Goal: Task Accomplishment & Management: Complete application form

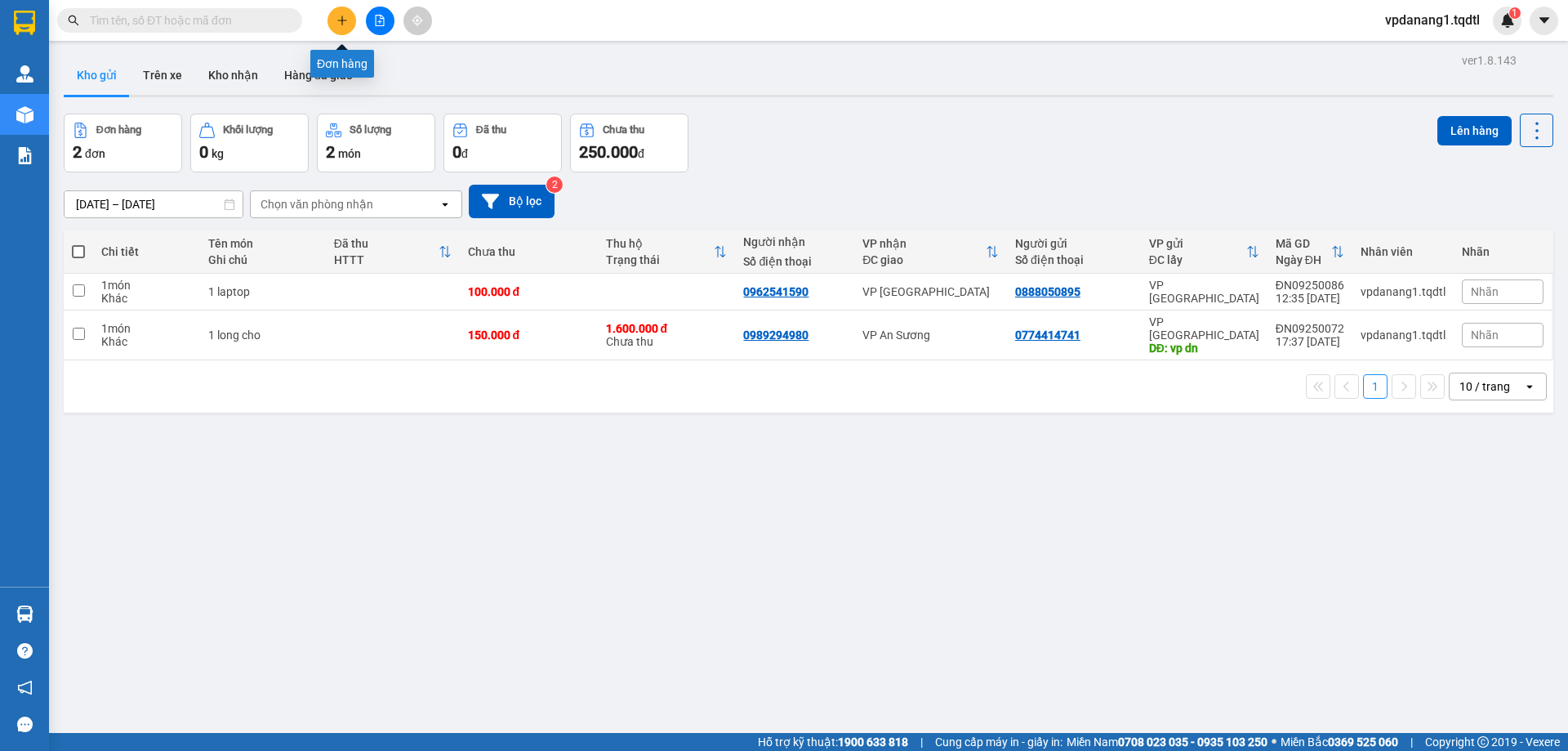
click at [343, 24] on icon "plus" at bounding box center [341, 20] width 11 height 11
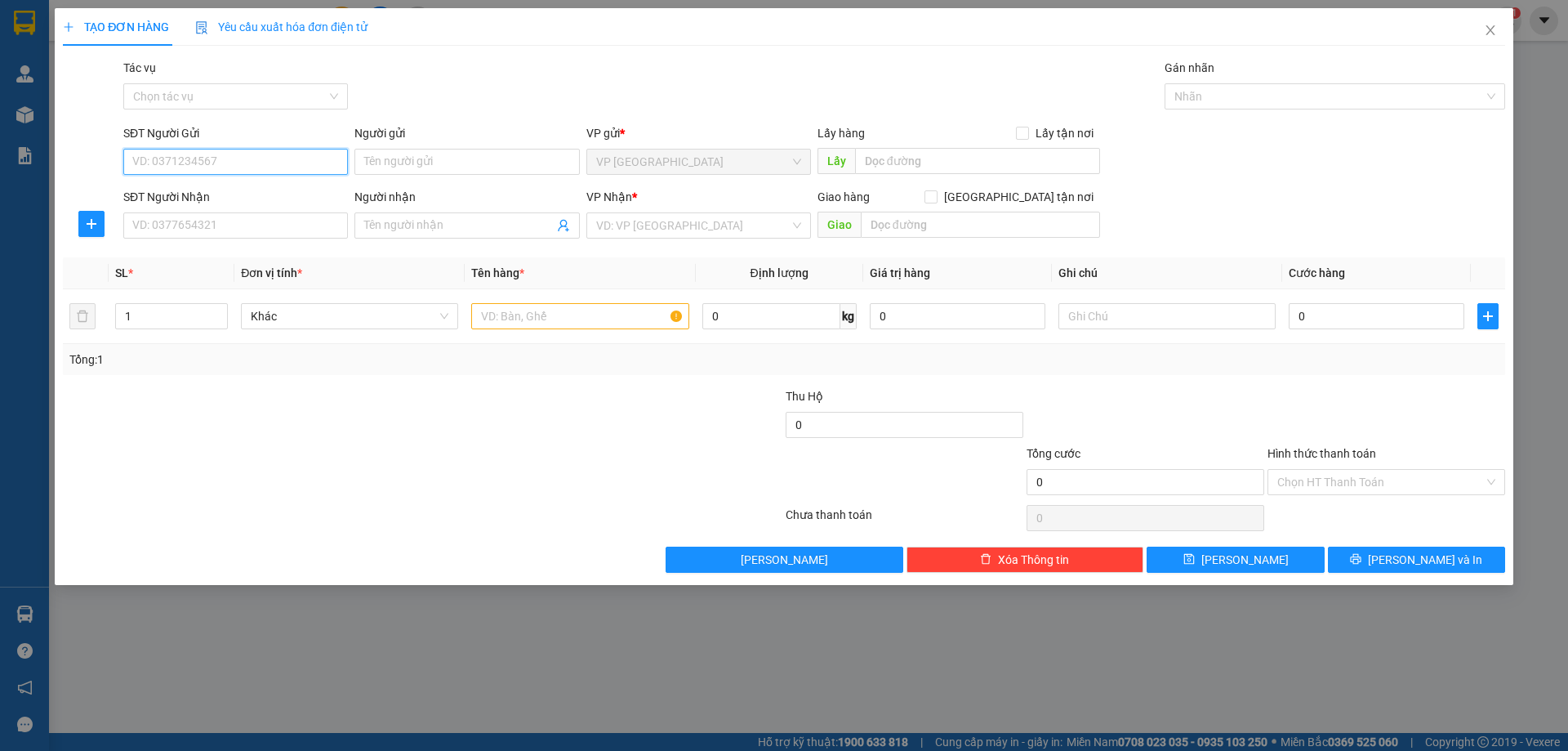
click at [237, 170] on input "SĐT Người Gửi" at bounding box center [235, 162] width 224 height 26
type input "0905134186"
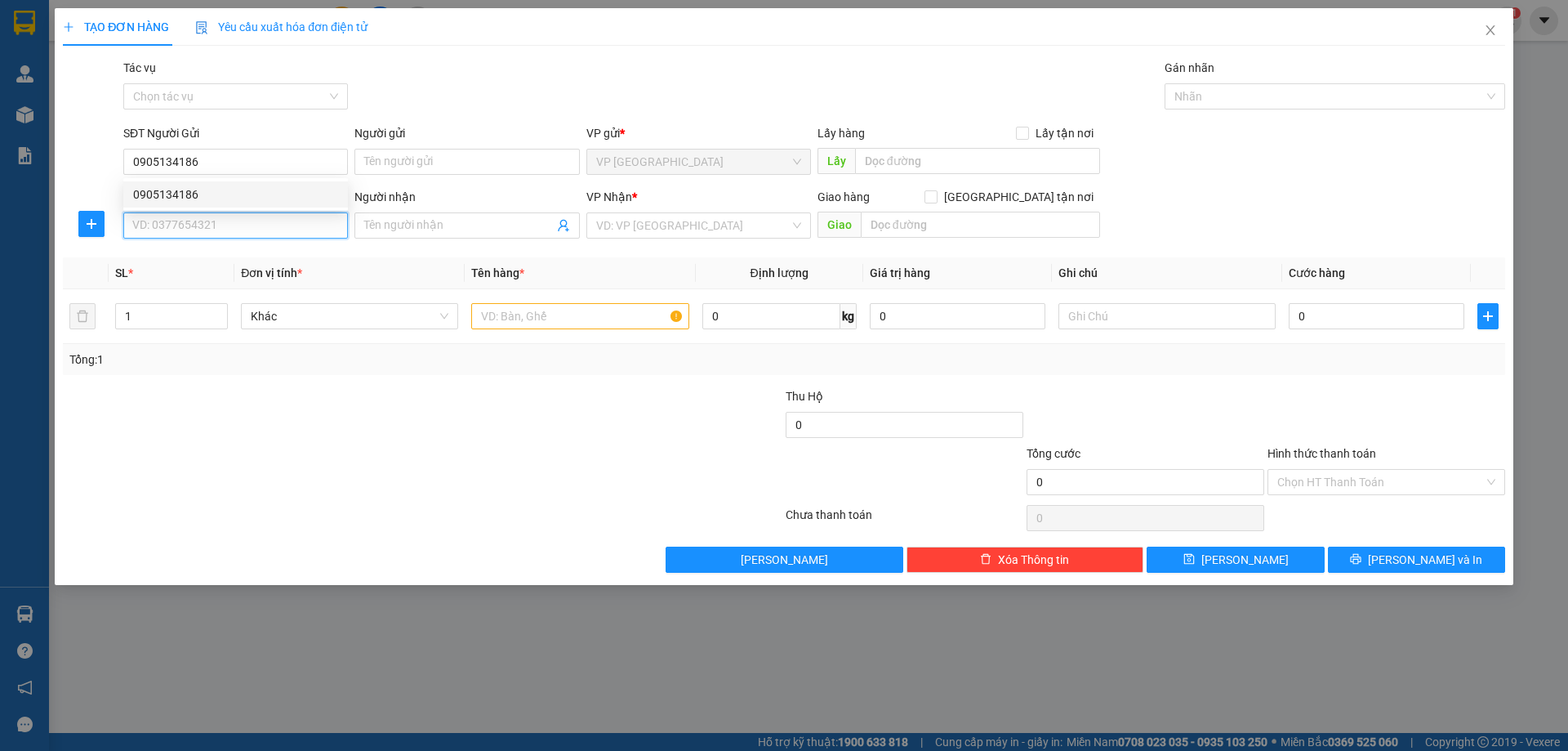
click at [229, 225] on input "SĐT Người Nhận" at bounding box center [235, 225] width 224 height 26
type input "0931555542"
click at [963, 162] on input "text" at bounding box center [978, 161] width 245 height 26
type input "vp dn"
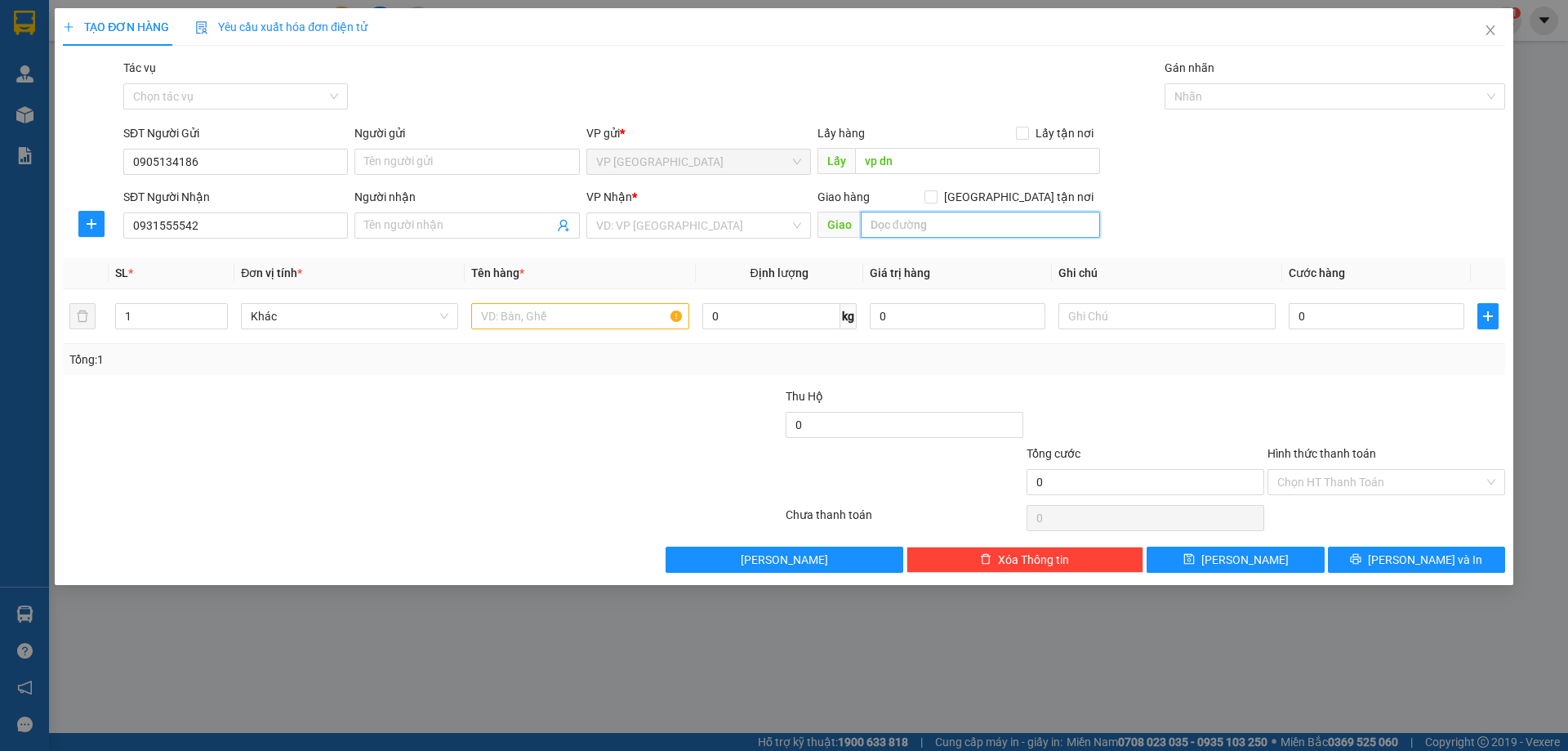
click at [886, 220] on input "text" at bounding box center [980, 224] width 239 height 26
type input "an suong"
click at [781, 223] on input "search" at bounding box center [693, 225] width 194 height 24
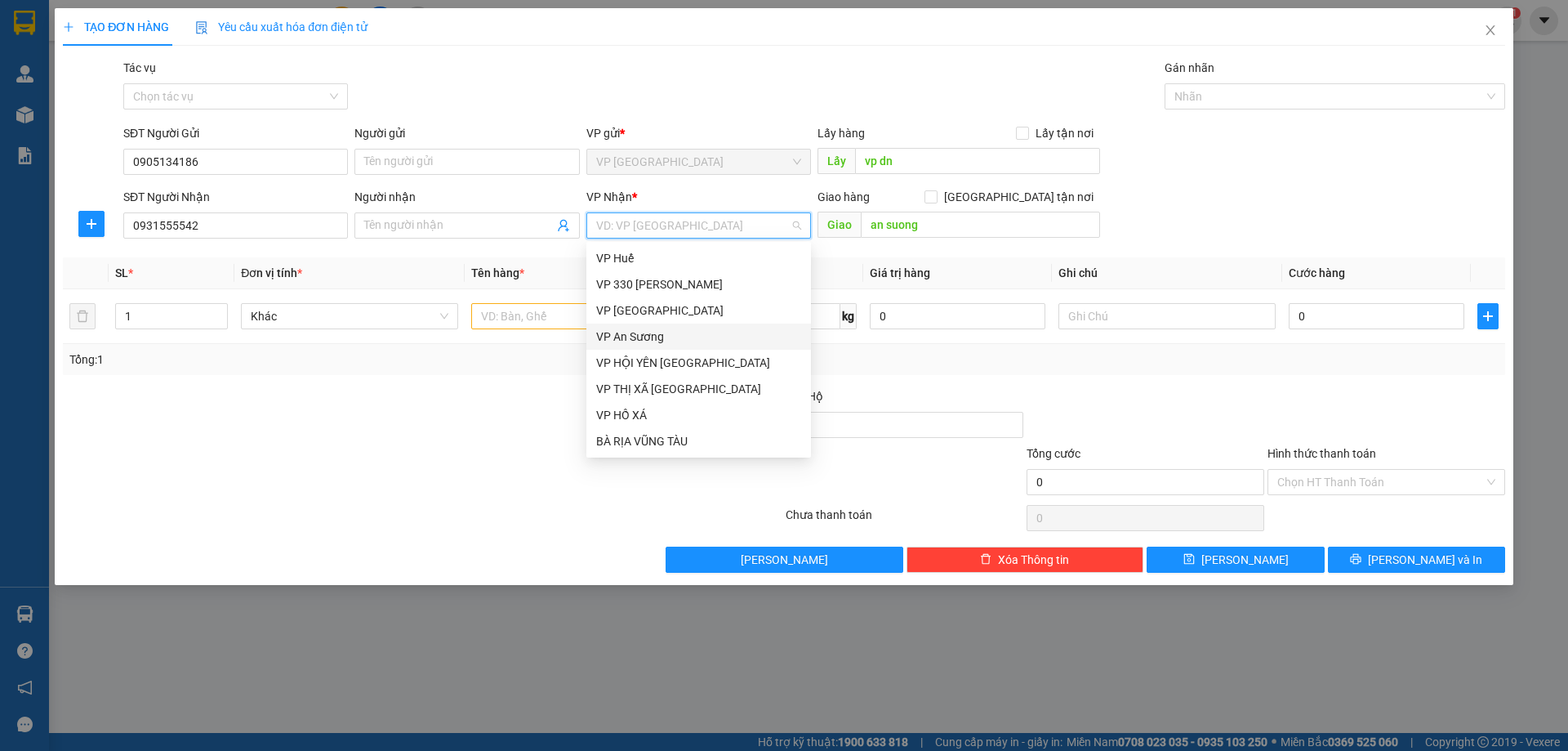
click at [677, 332] on div "VP An Sương" at bounding box center [698, 336] width 205 height 18
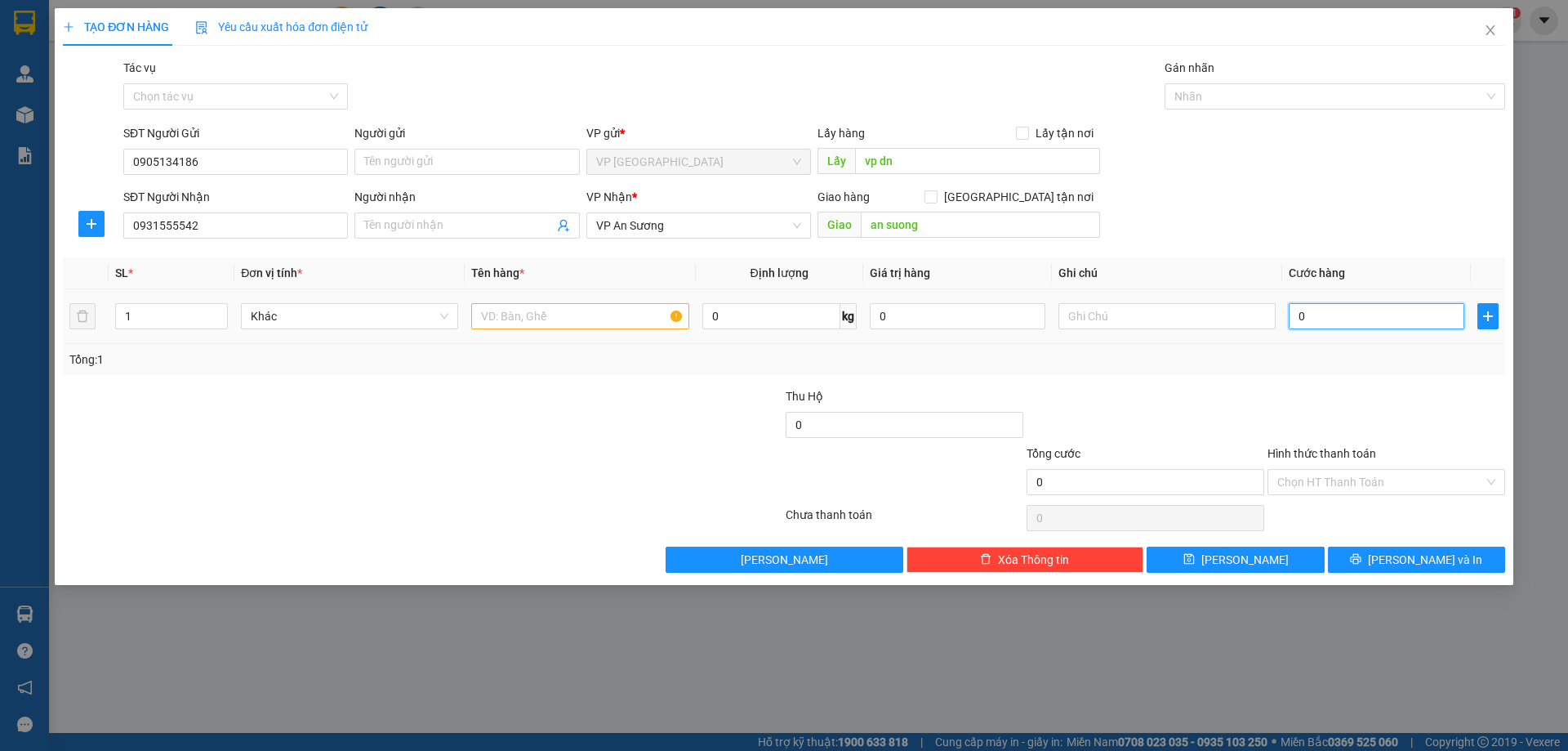
click at [1314, 321] on input "0" at bounding box center [1376, 316] width 175 height 26
click at [539, 320] on input "text" at bounding box center [580, 316] width 217 height 26
type input "1 thung giay"
click at [1378, 311] on input "0" at bounding box center [1376, 316] width 175 height 26
type input "1"
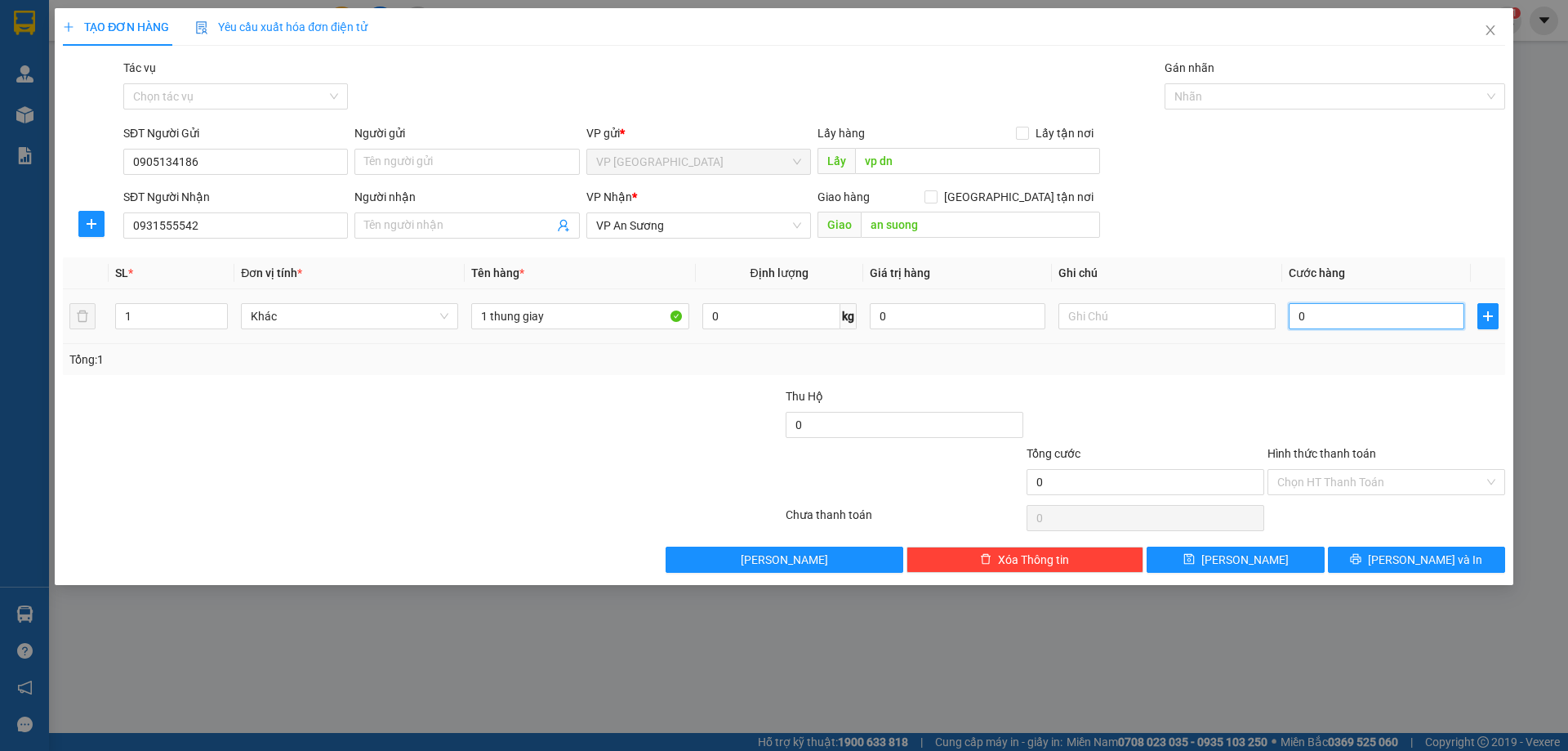
type input "1"
type input "15"
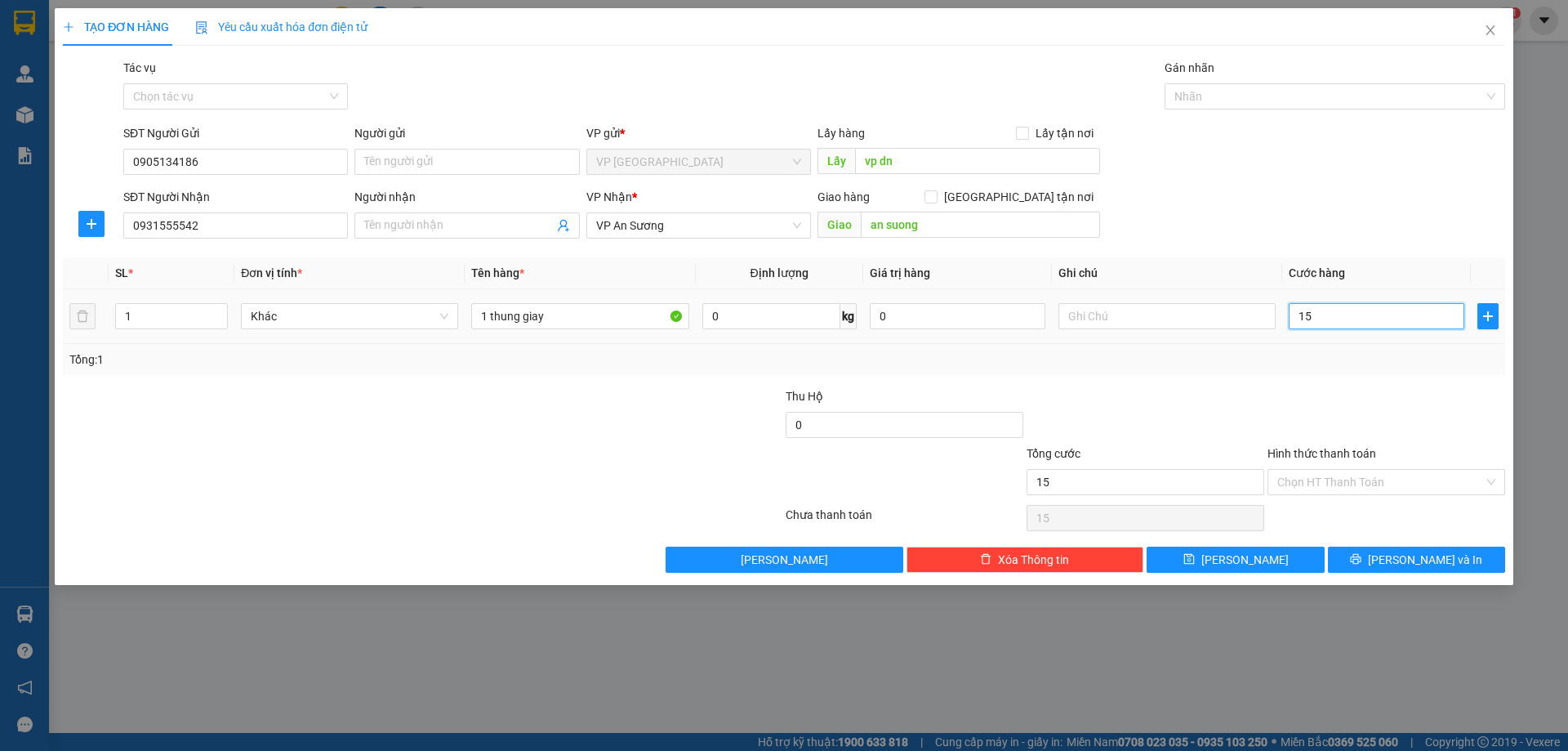
type input "150"
type input "1.500"
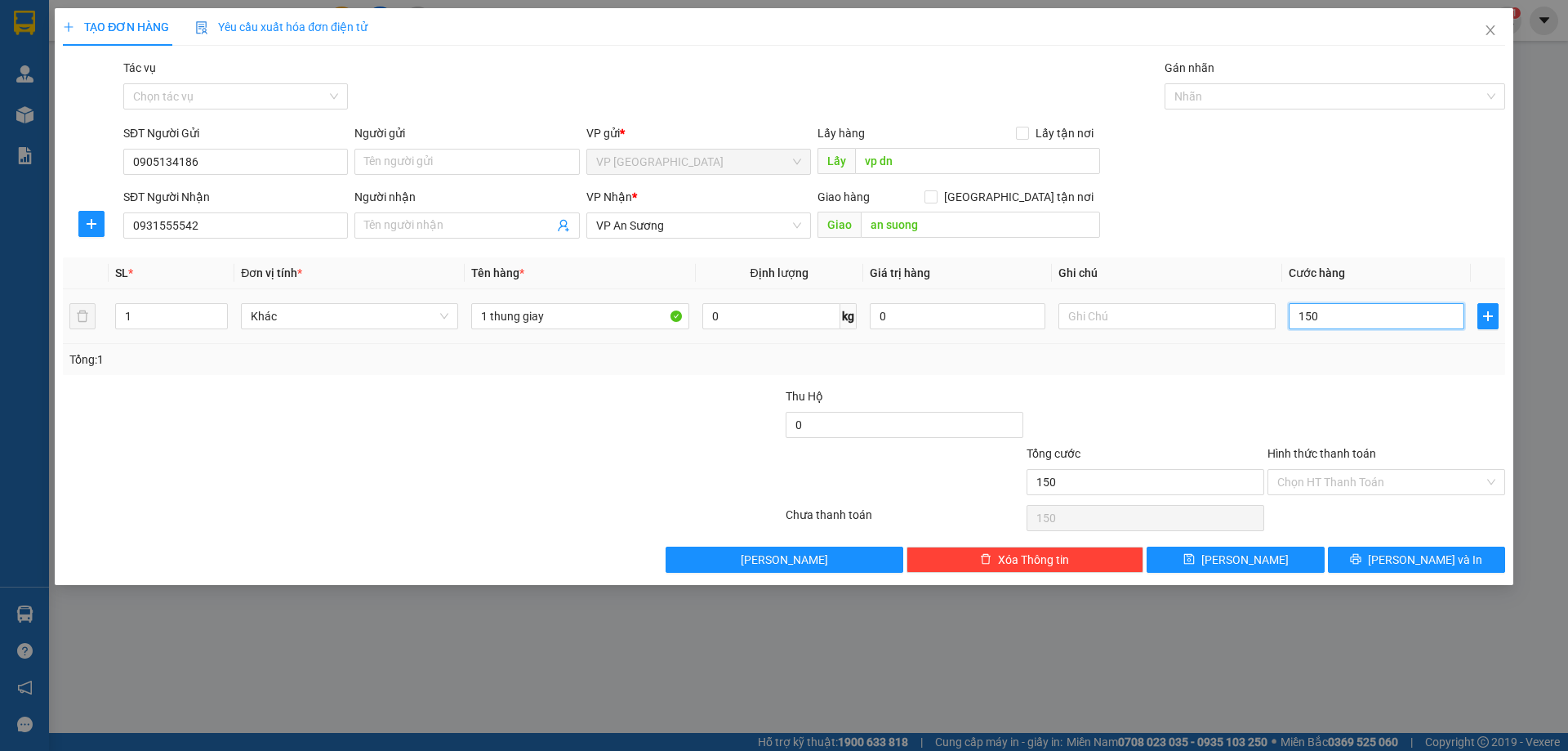
type input "1.500"
type input "15.000"
type input "150.000"
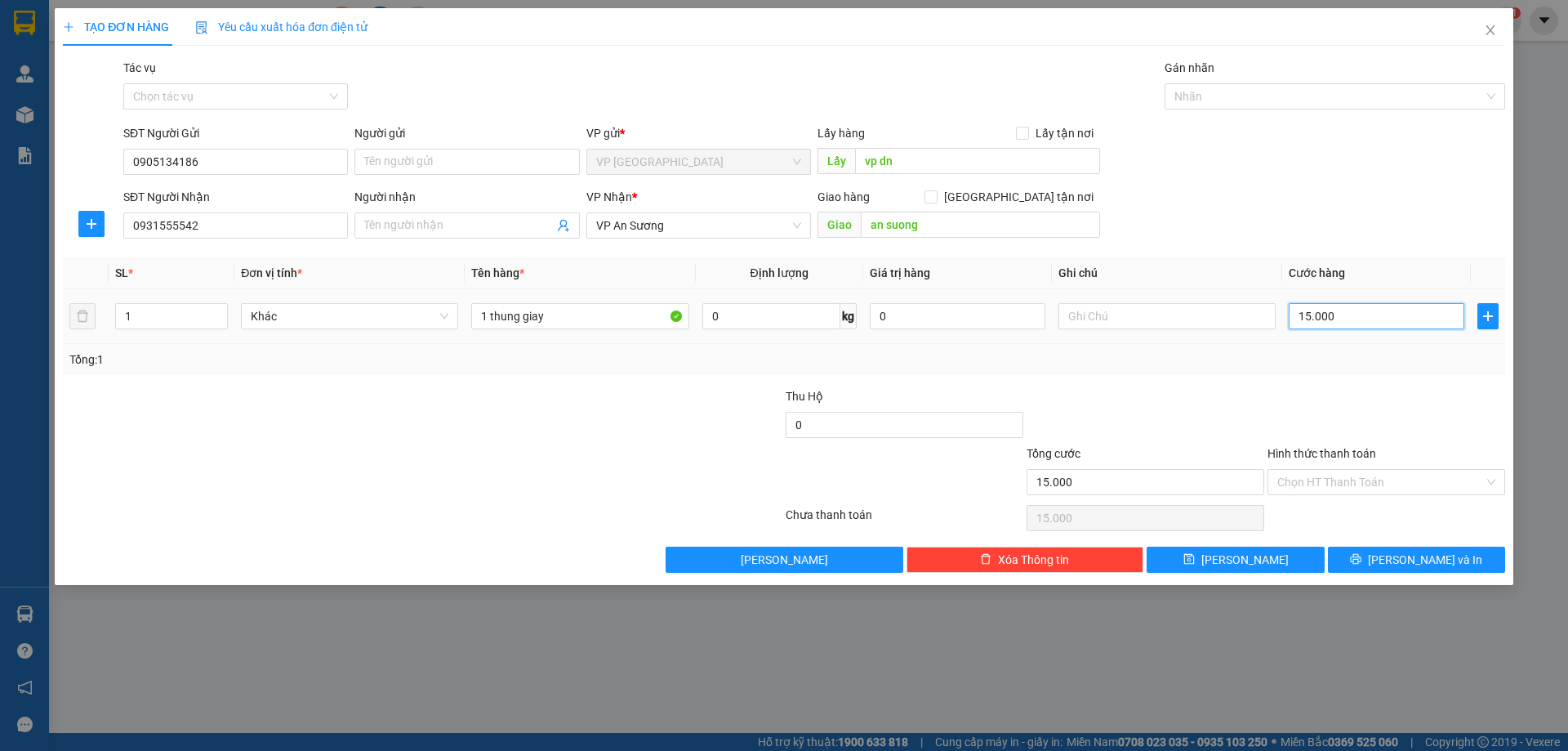
type input "150.000"
click at [1406, 560] on span "[PERSON_NAME] và In" at bounding box center [1425, 560] width 114 height 18
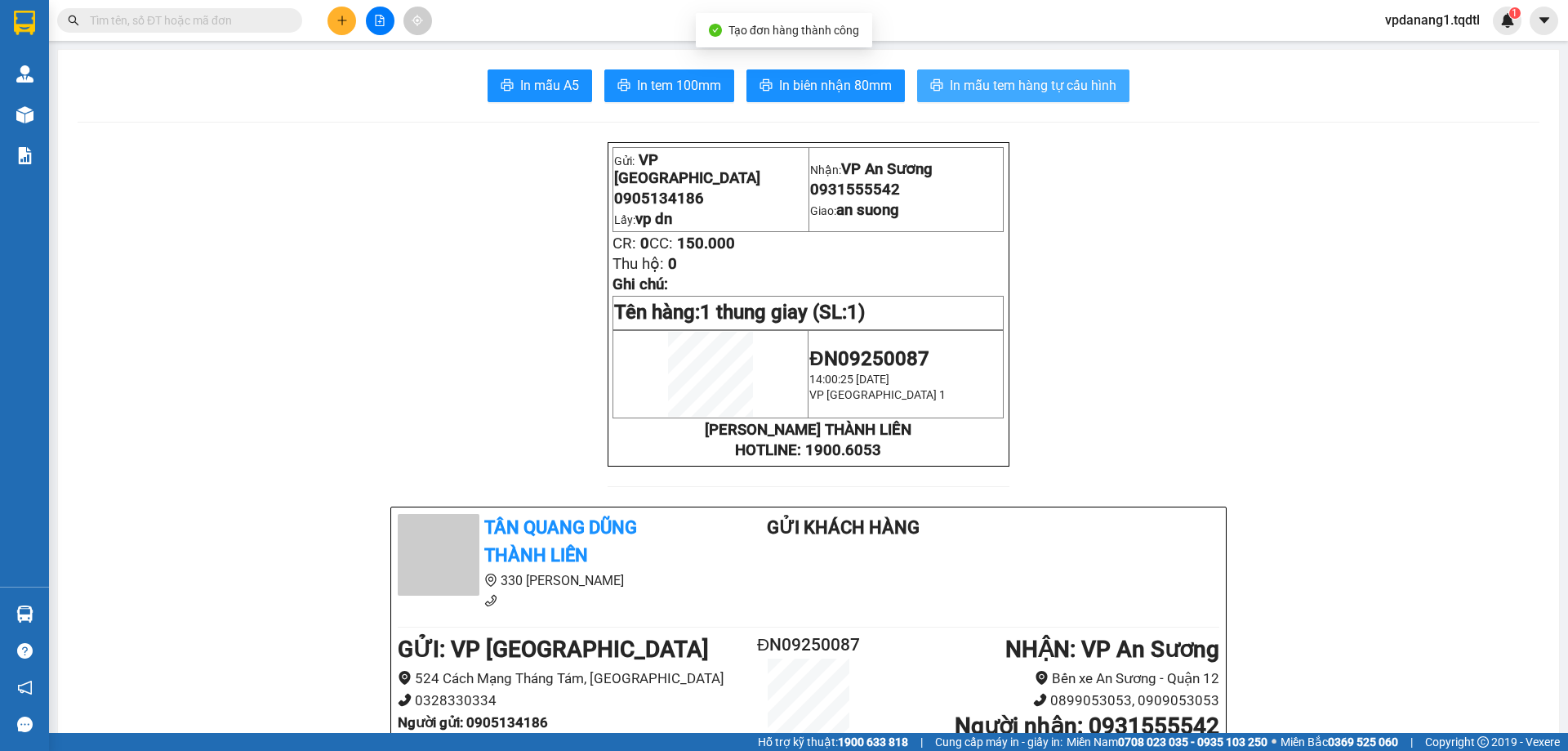
click at [974, 93] on span "In mẫu tem hàng tự cấu hình" at bounding box center [1033, 85] width 167 height 20
